Goal: Task Accomplishment & Management: Complete application form

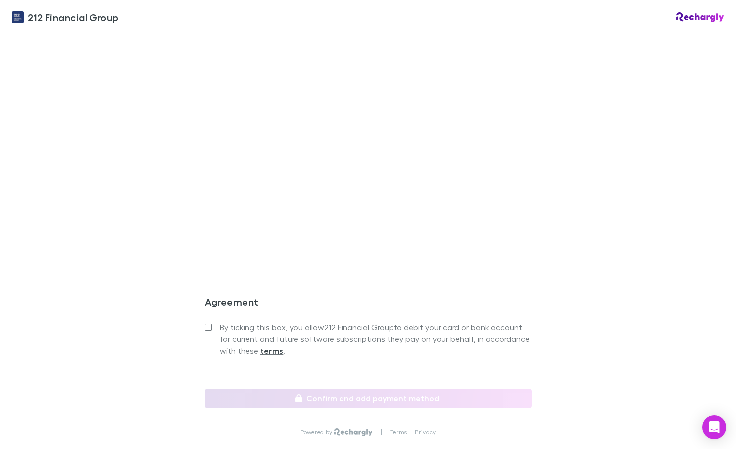
scroll to position [776, 0]
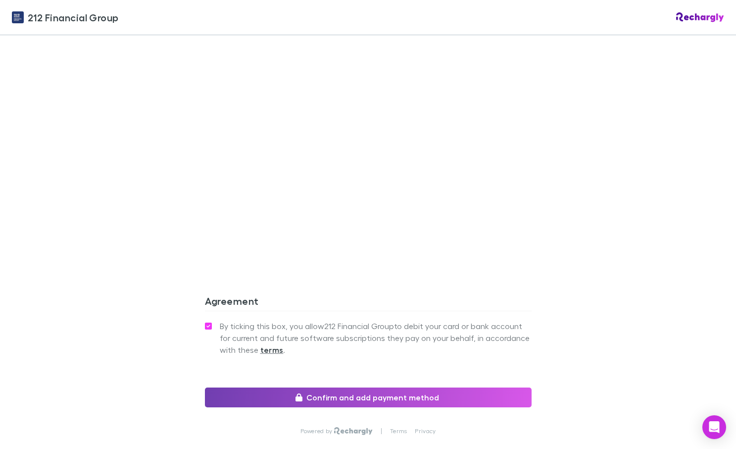
click at [349, 389] on button "Confirm and add payment method" at bounding box center [368, 397] width 327 height 20
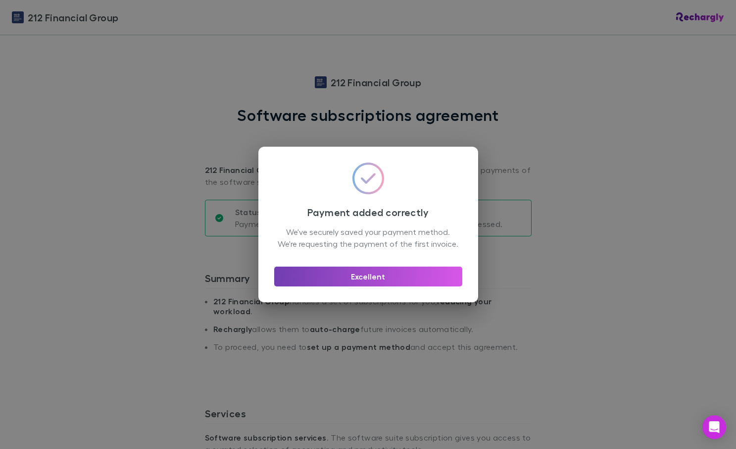
click at [378, 281] on button "Excellent" at bounding box center [368, 276] width 188 height 20
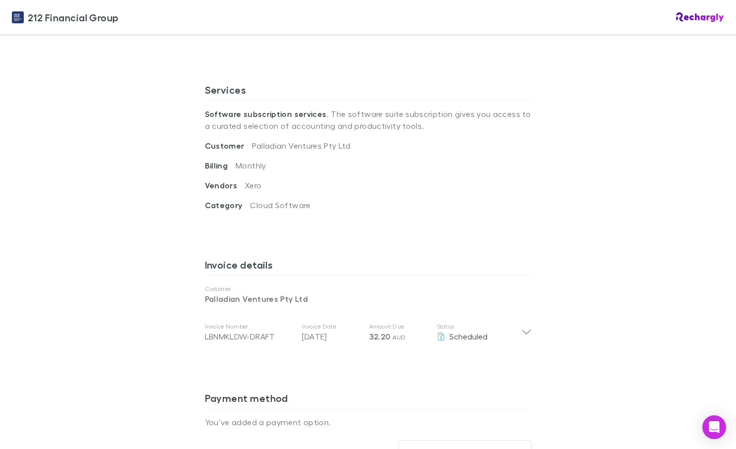
scroll to position [284, 0]
